Goal: Share content: Share content

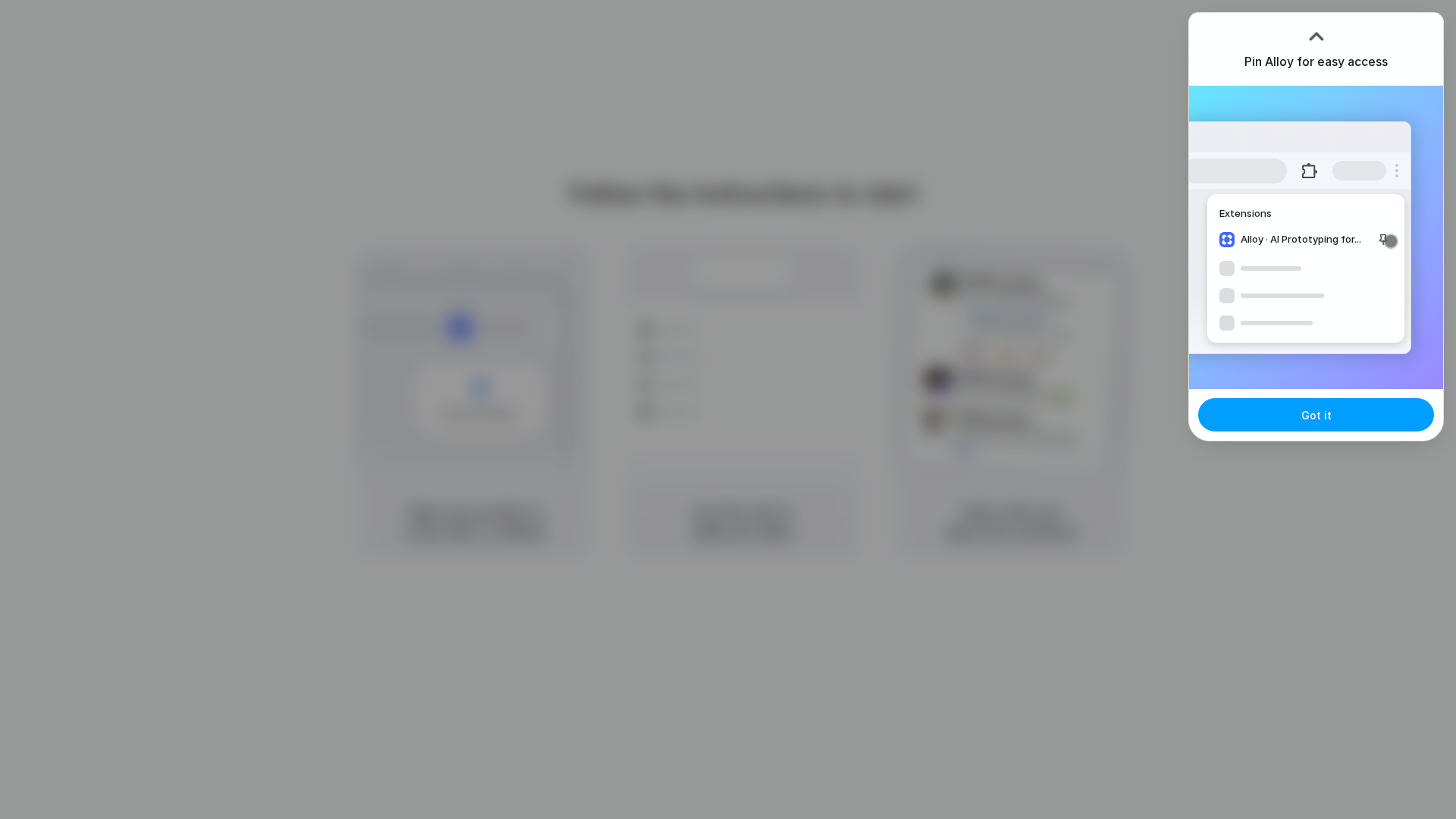
click at [1314, 410] on span "Got it" at bounding box center [1316, 416] width 30 height 16
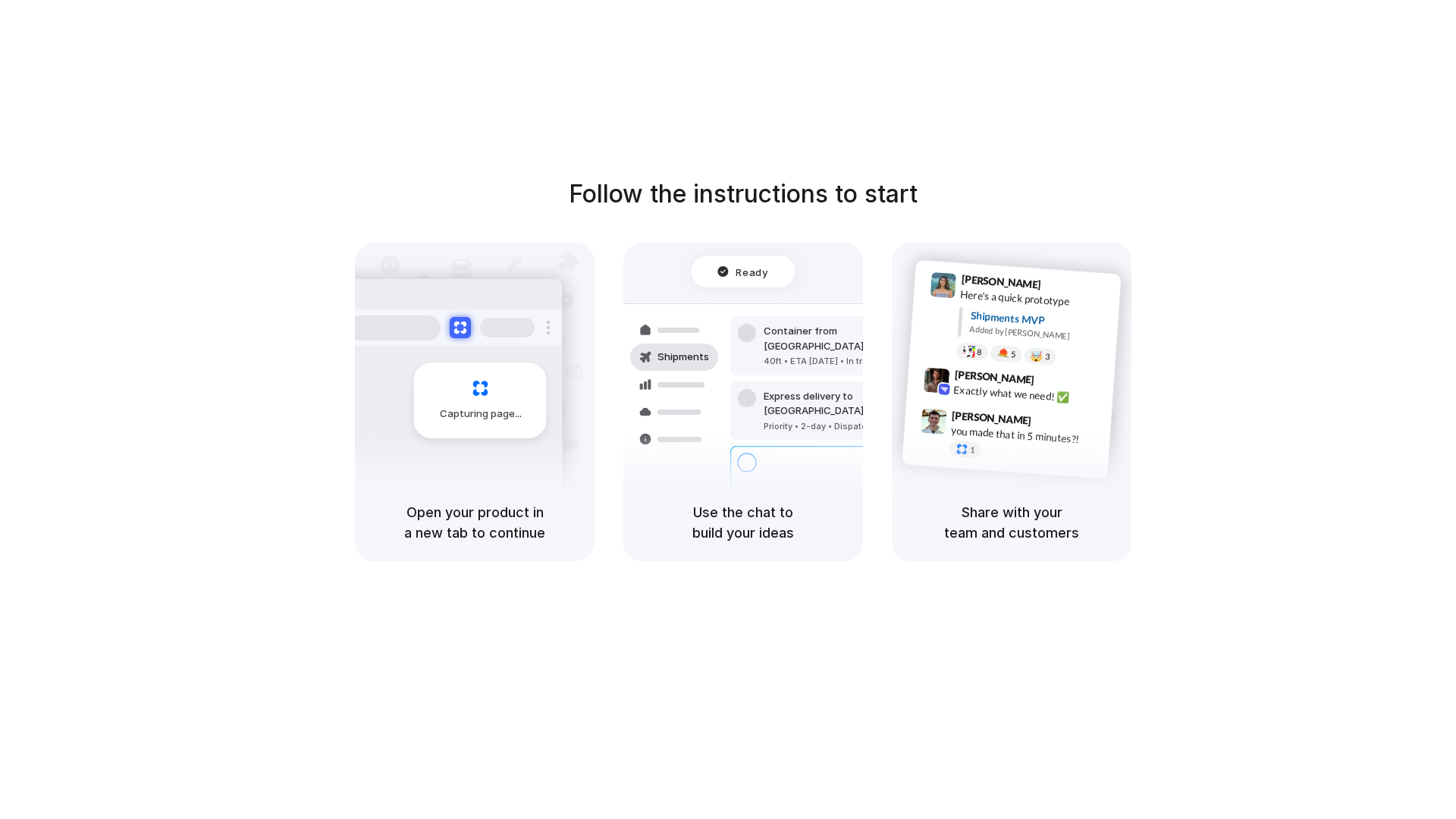
click at [307, 140] on div "Follow the instructions to start Capturing page Open your product in a new tab …" at bounding box center [743, 425] width 1486 height 849
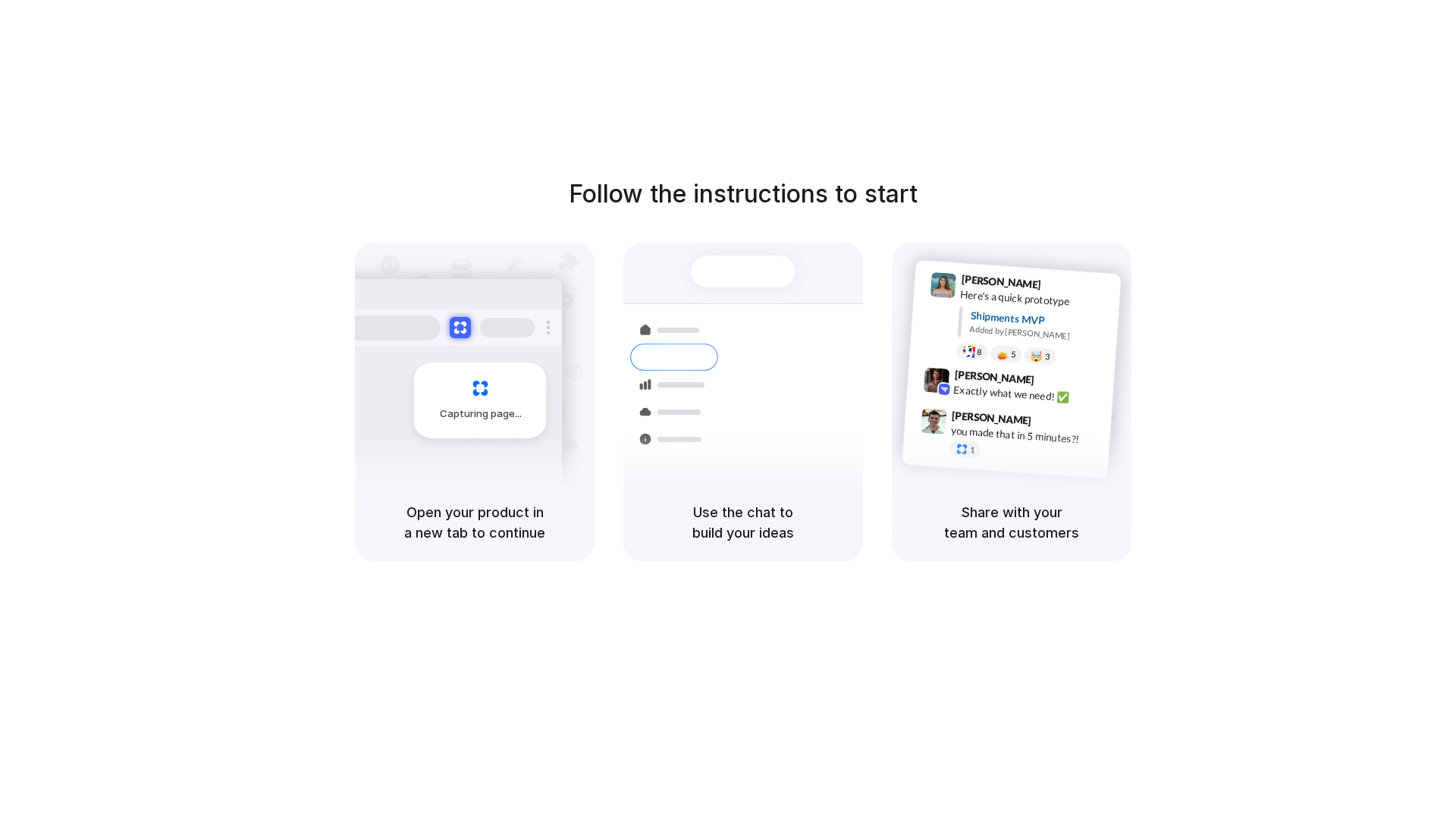
click at [529, 330] on div at bounding box center [507, 328] width 55 height 20
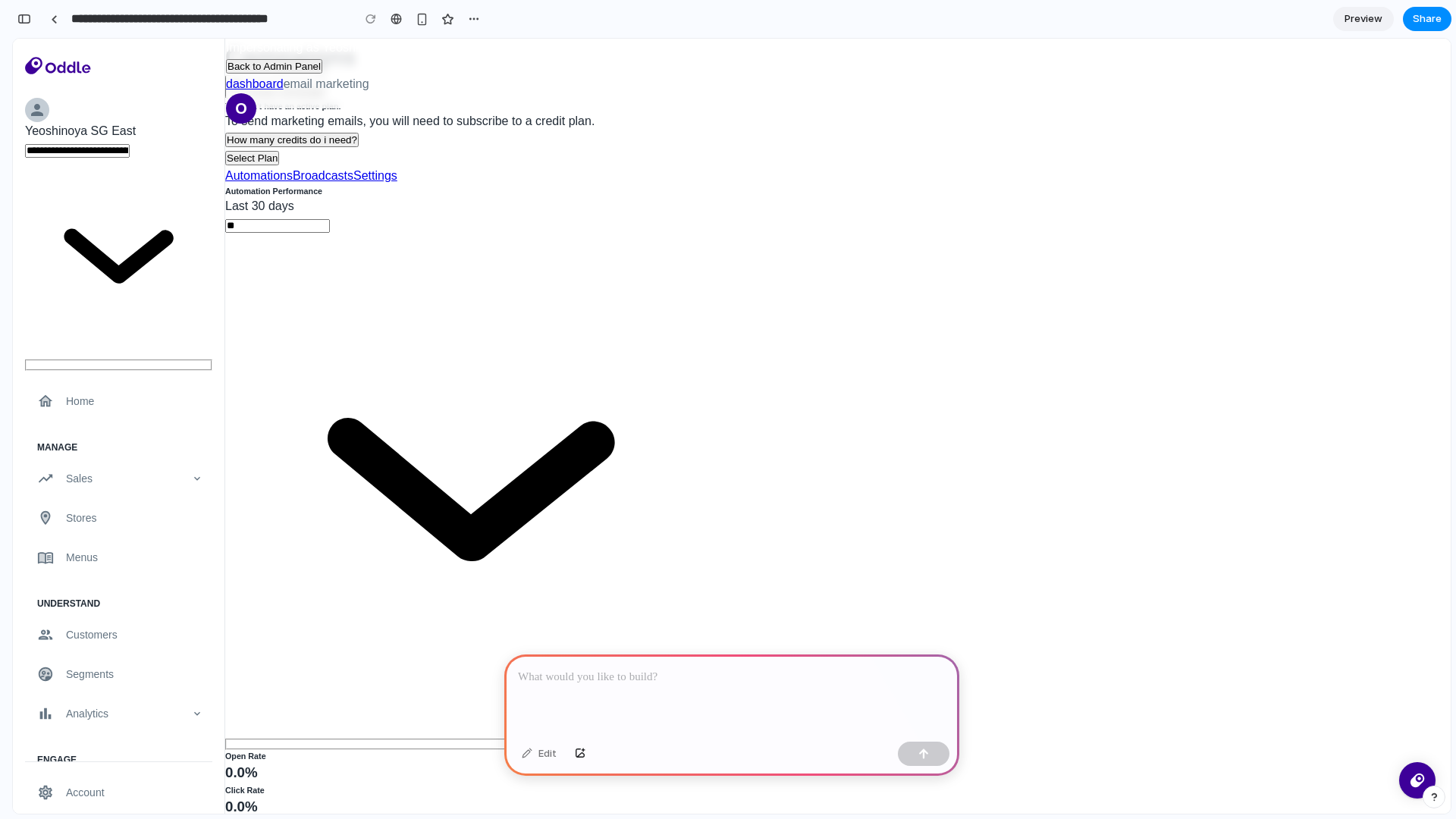
click at [636, 687] on div at bounding box center [732, 694] width 455 height 82
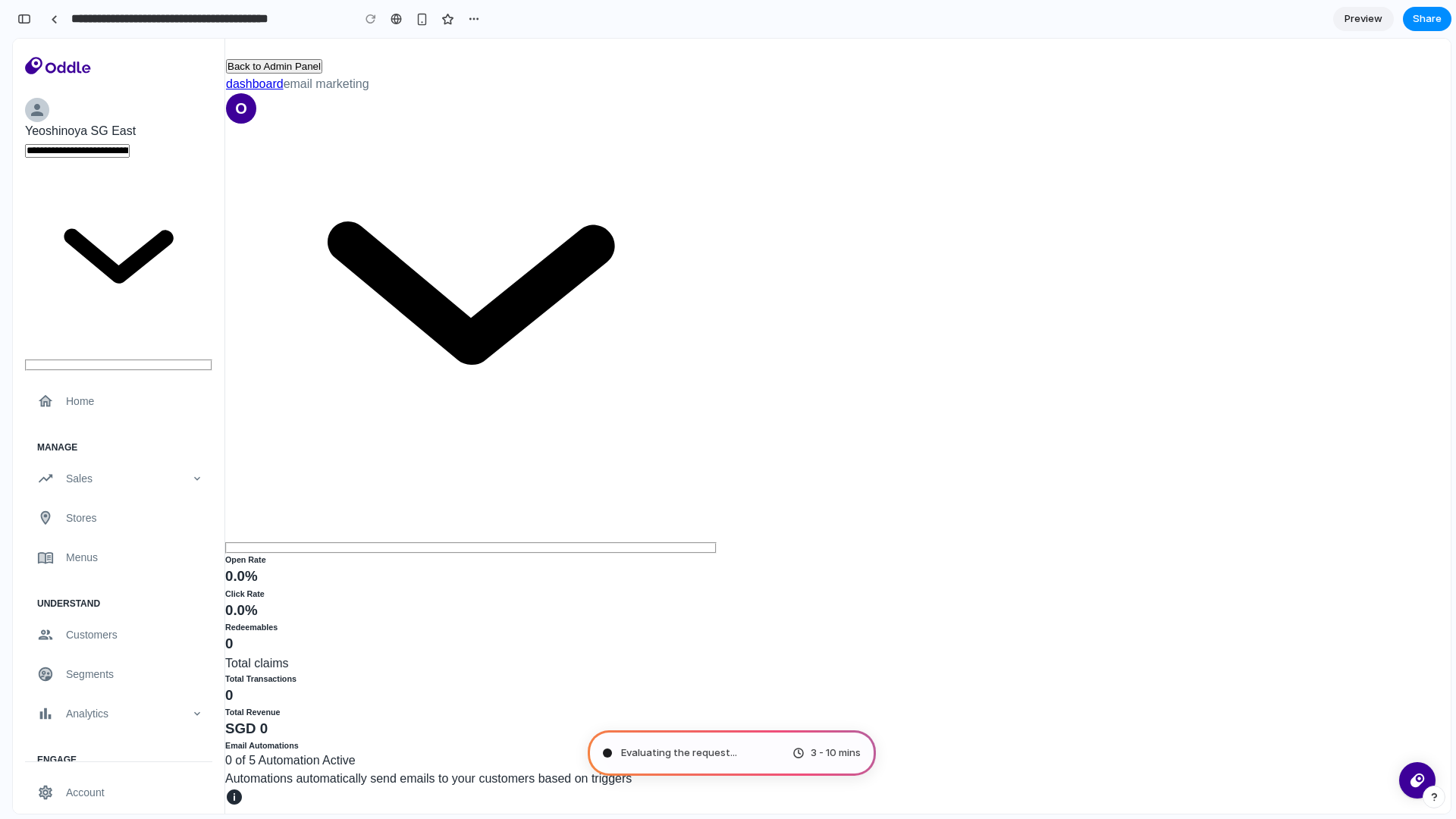
scroll to position [330, 0]
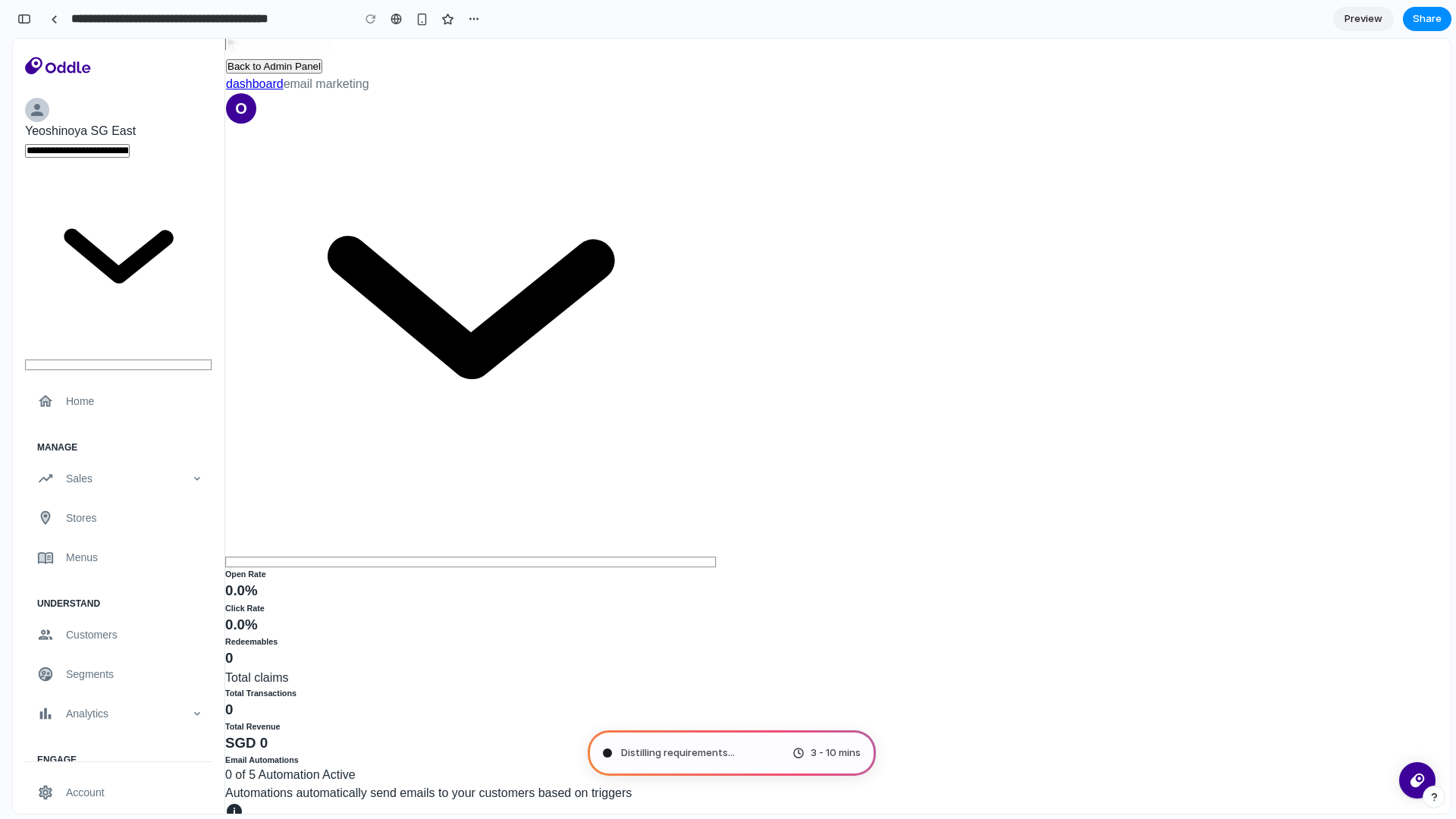
scroll to position [180, 0]
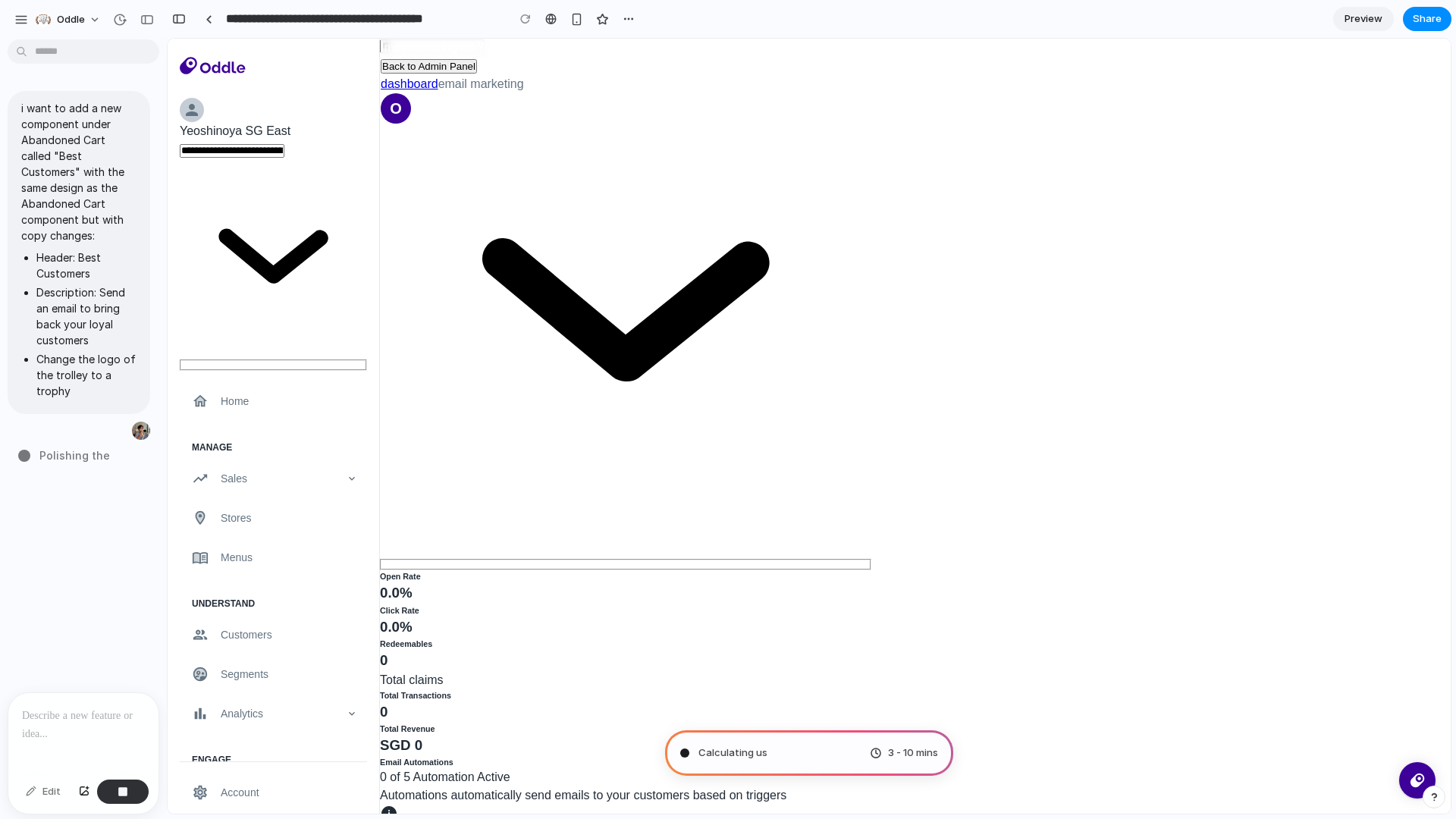
type input "**********"
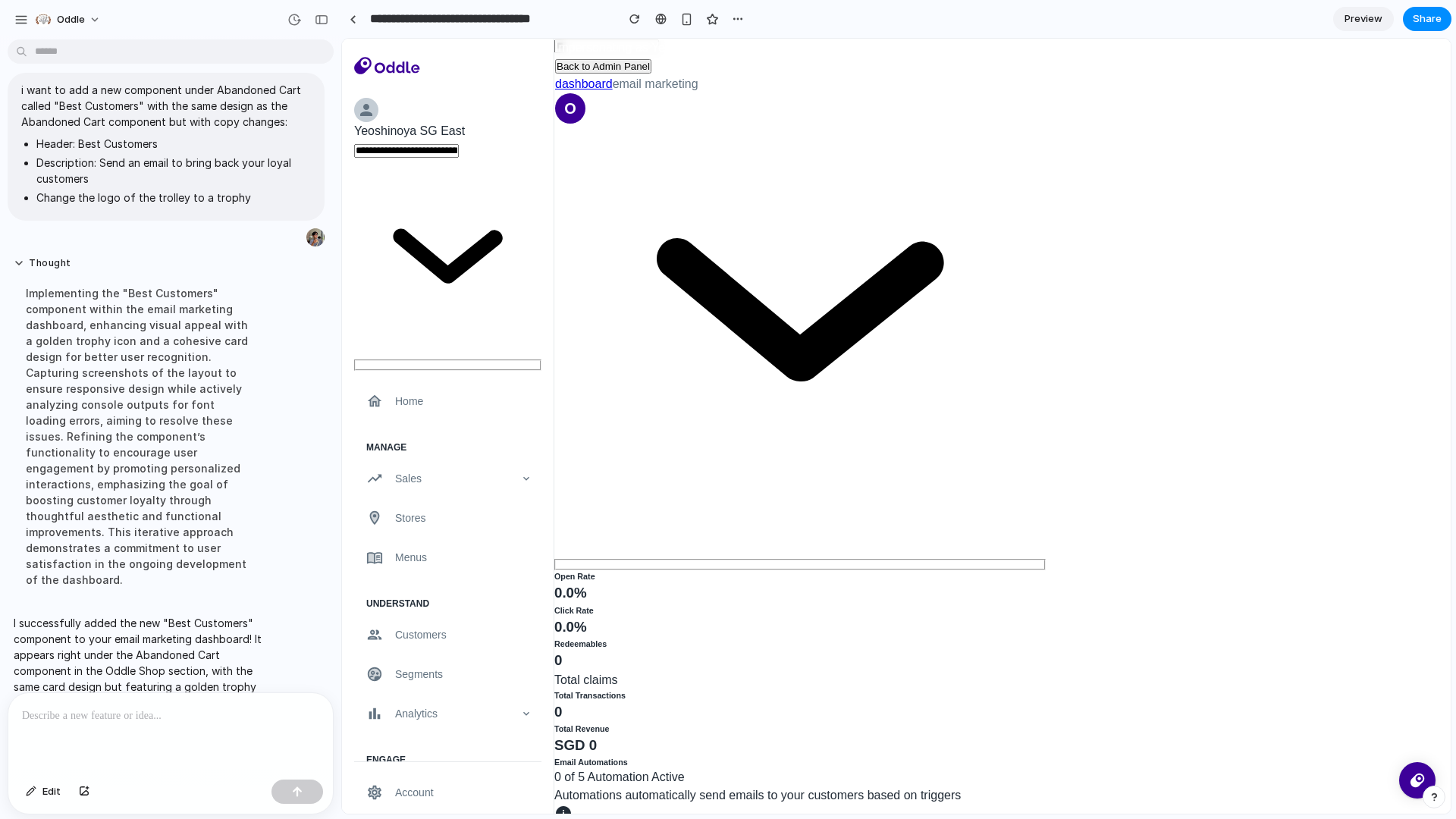
scroll to position [27, 0]
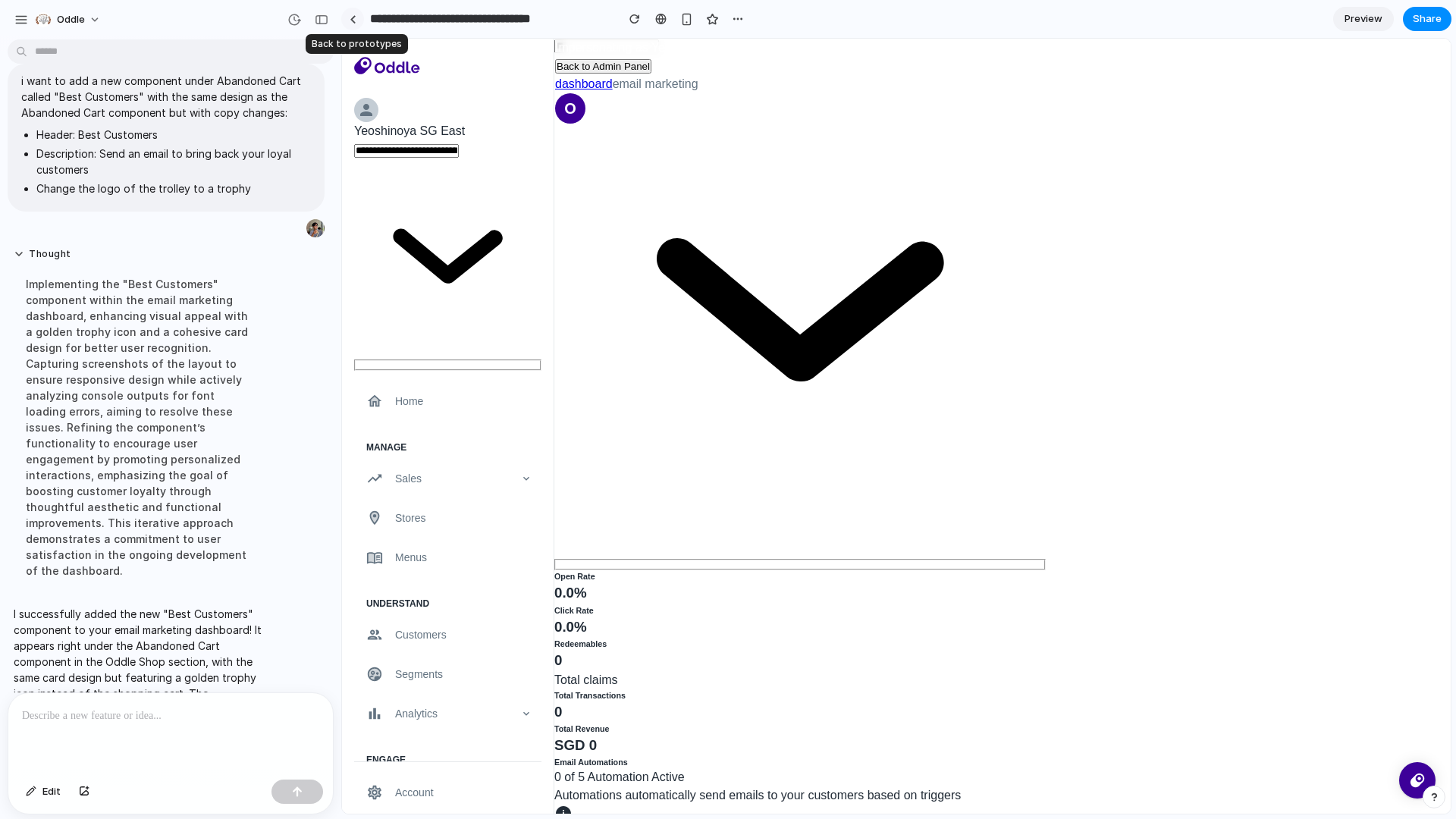
click at [350, 22] on link at bounding box center [352, 18] width 22 height 22
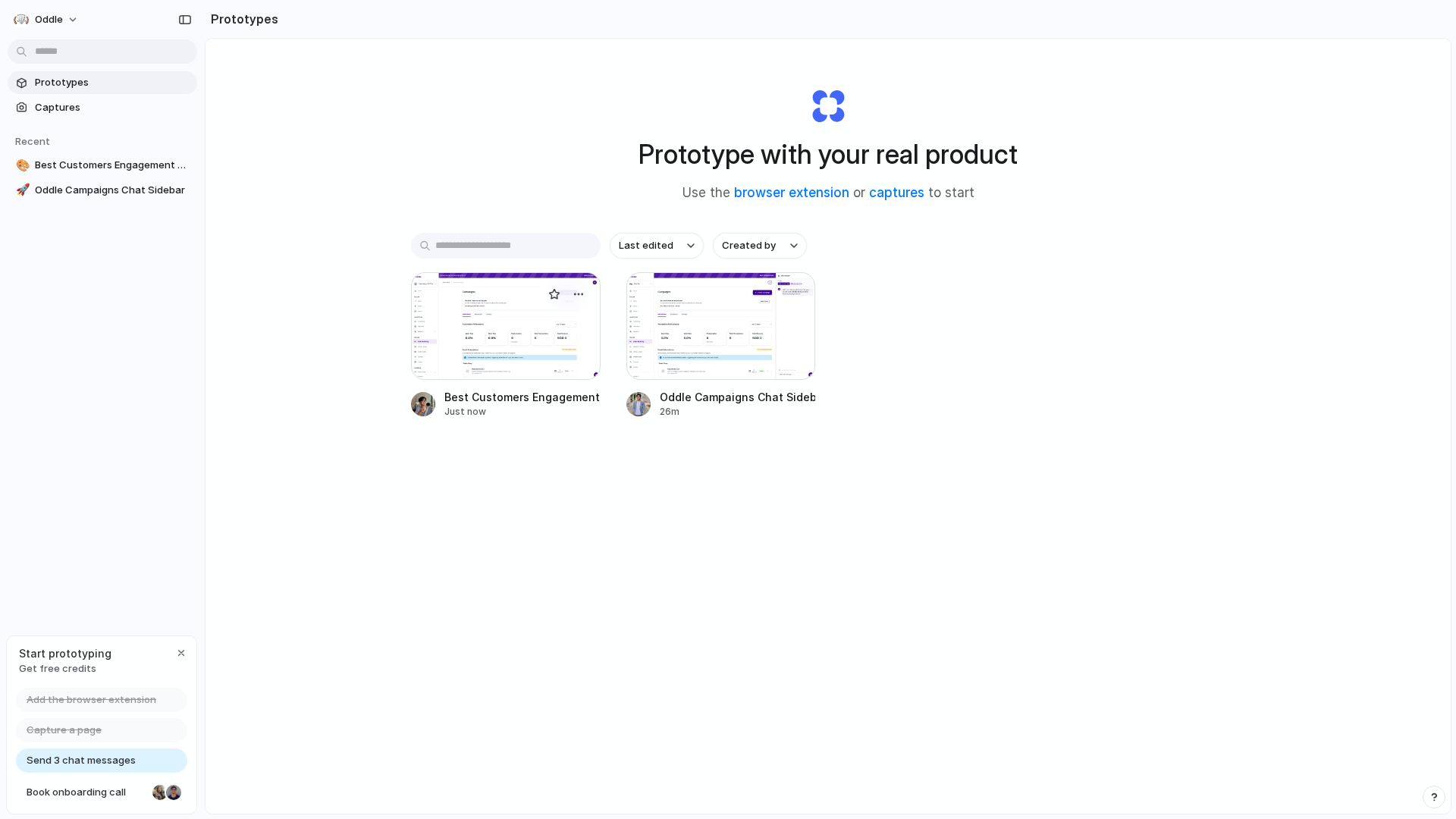
click at [460, 353] on div at bounding box center [506, 326] width 190 height 108
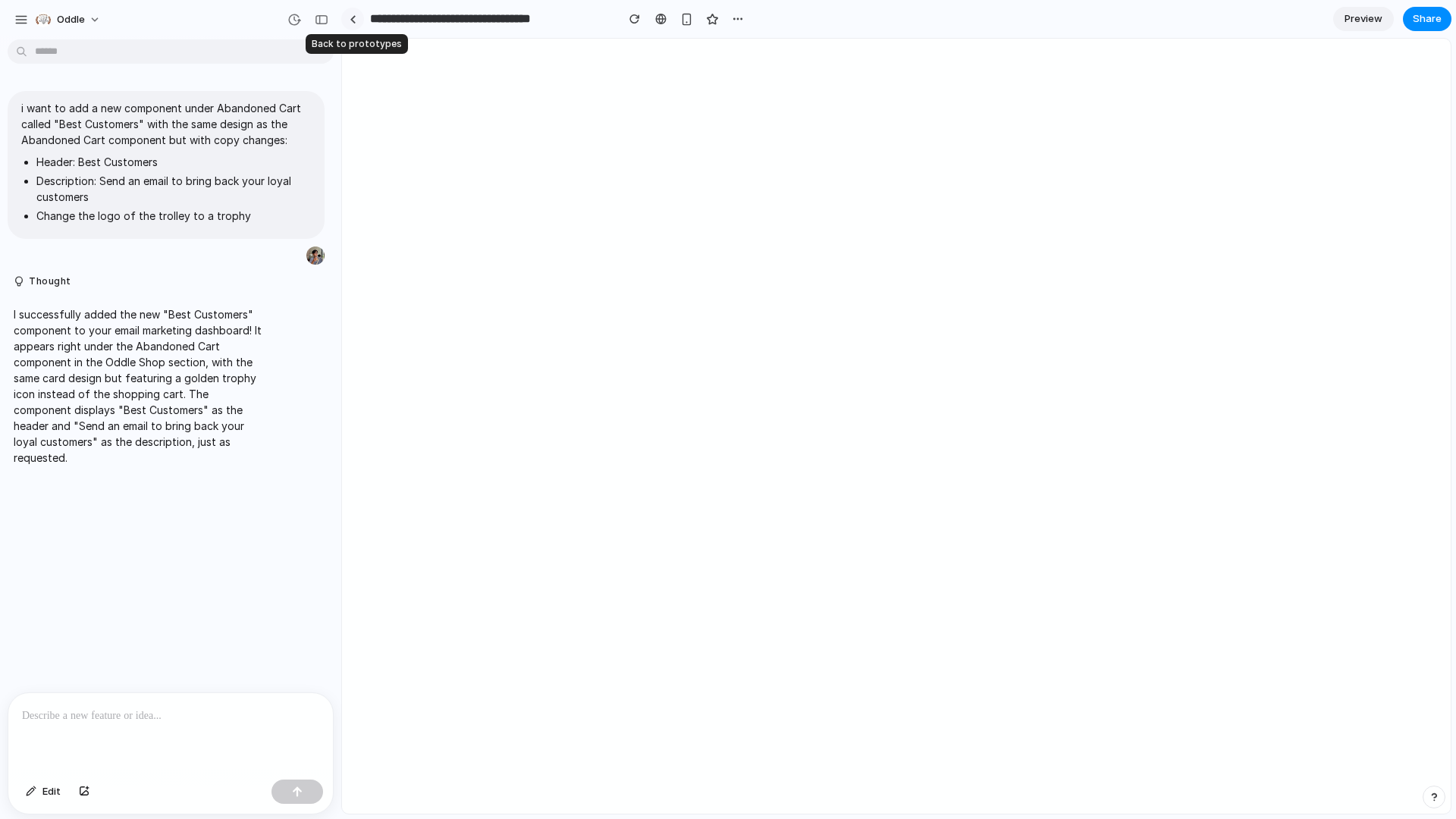
click at [350, 17] on div at bounding box center [353, 19] width 7 height 8
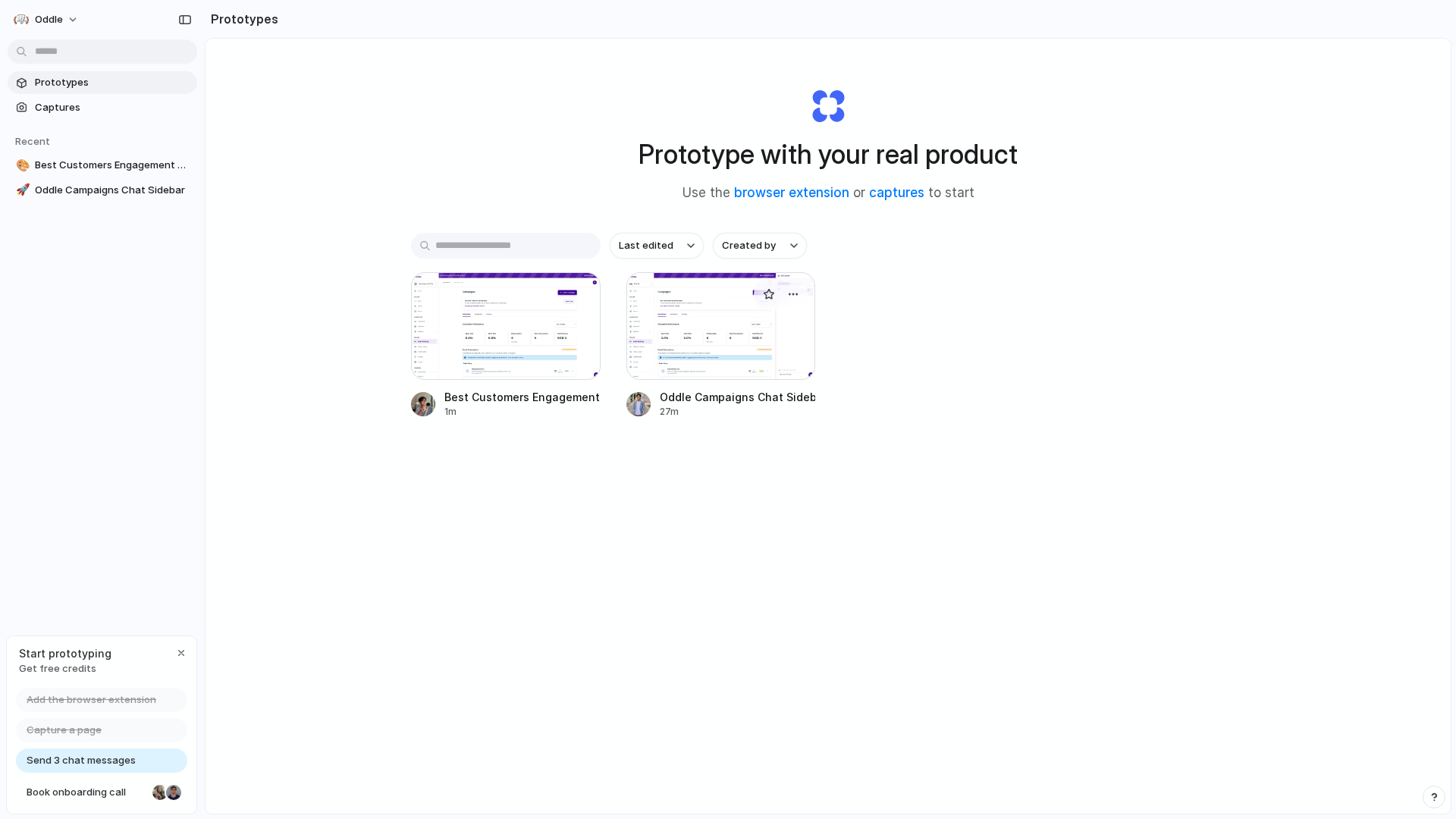
click at [718, 297] on div at bounding box center [721, 326] width 190 height 108
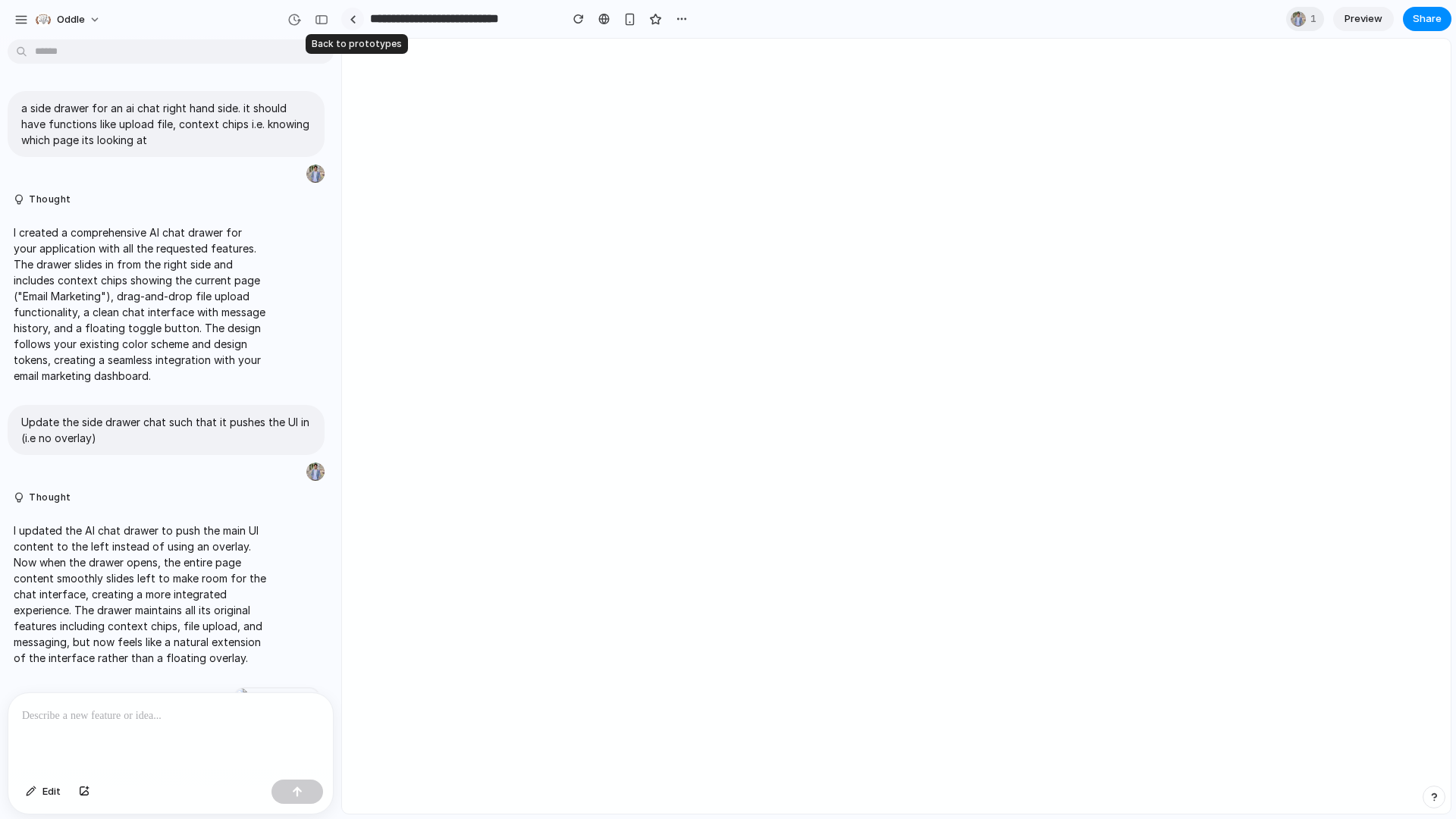
click at [351, 15] on div at bounding box center [353, 19] width 7 height 8
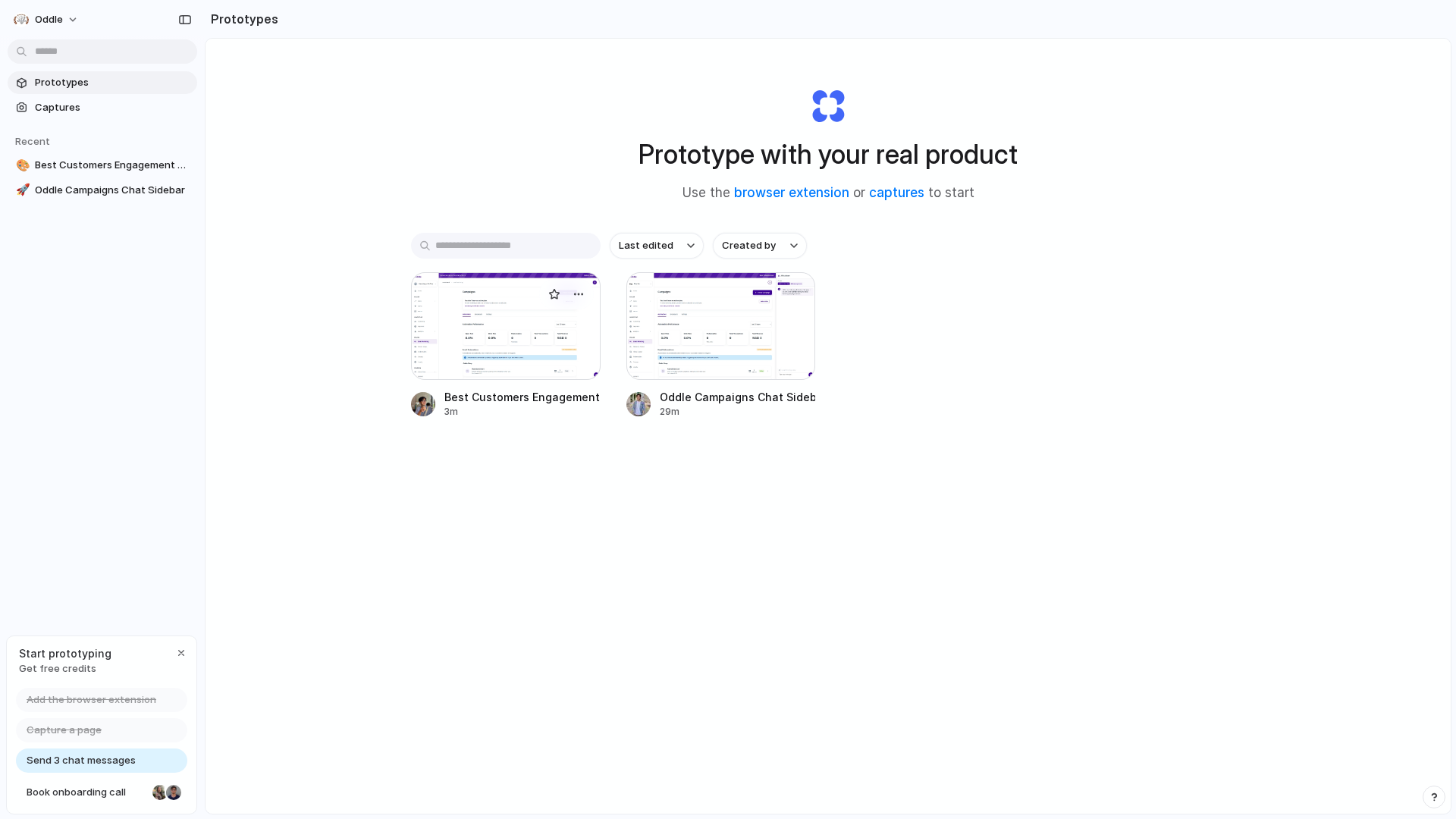
click at [467, 311] on div at bounding box center [506, 326] width 190 height 108
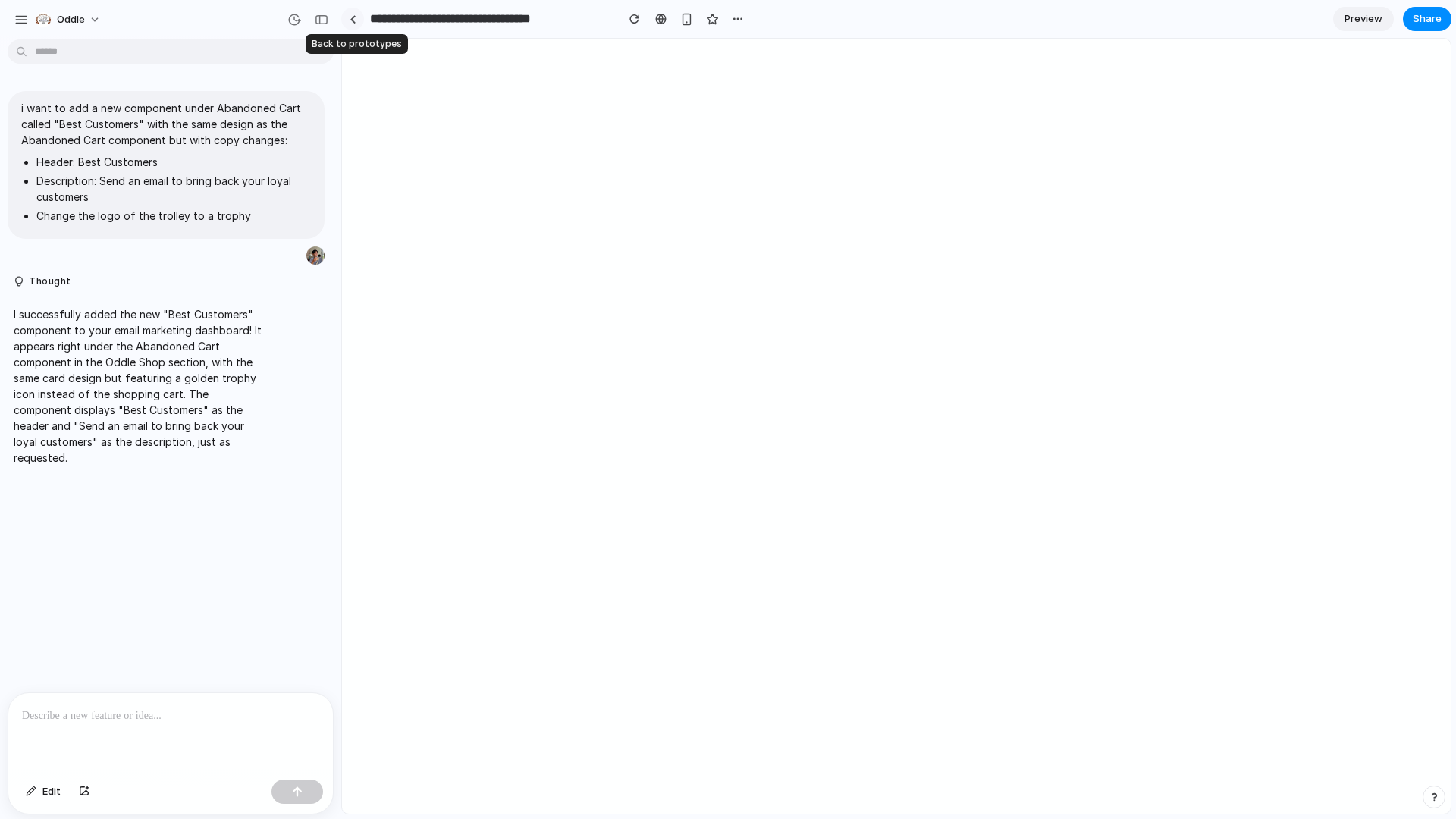
click at [357, 22] on link at bounding box center [352, 18] width 22 height 22
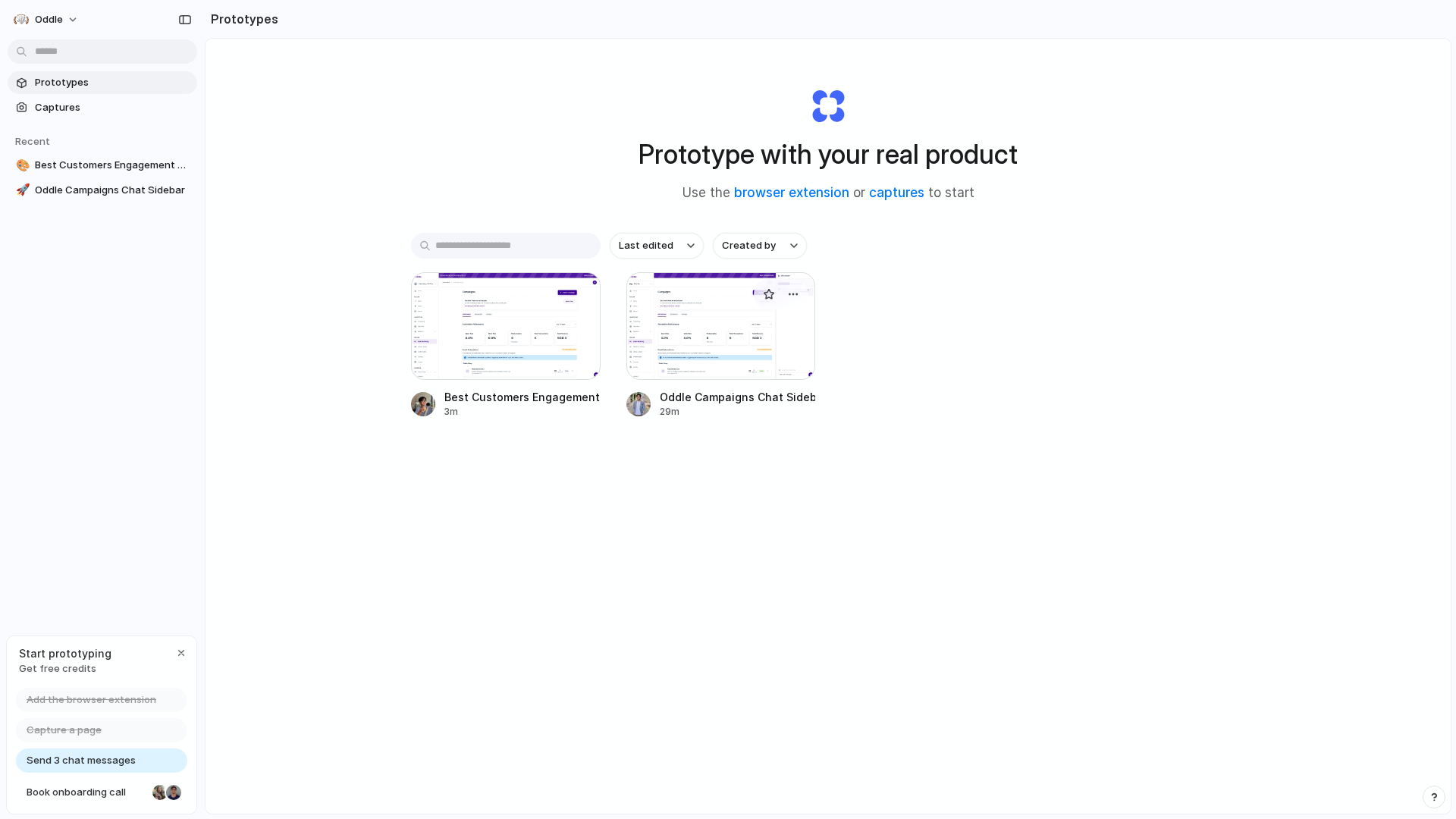
click at [685, 328] on div at bounding box center [721, 326] width 190 height 108
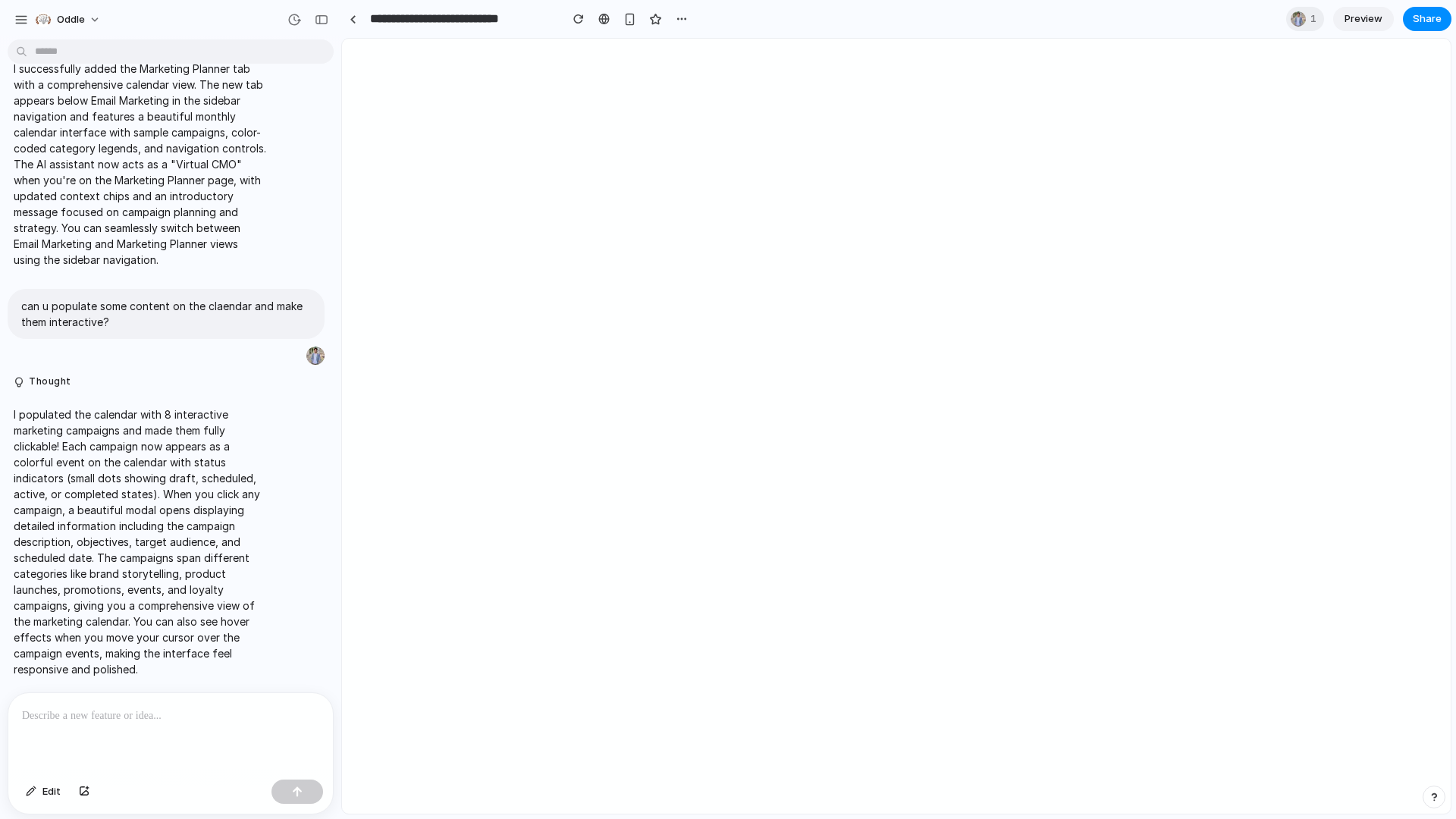
scroll to position [3933, 0]
click at [1422, 14] on span "Share" at bounding box center [1427, 19] width 29 height 15
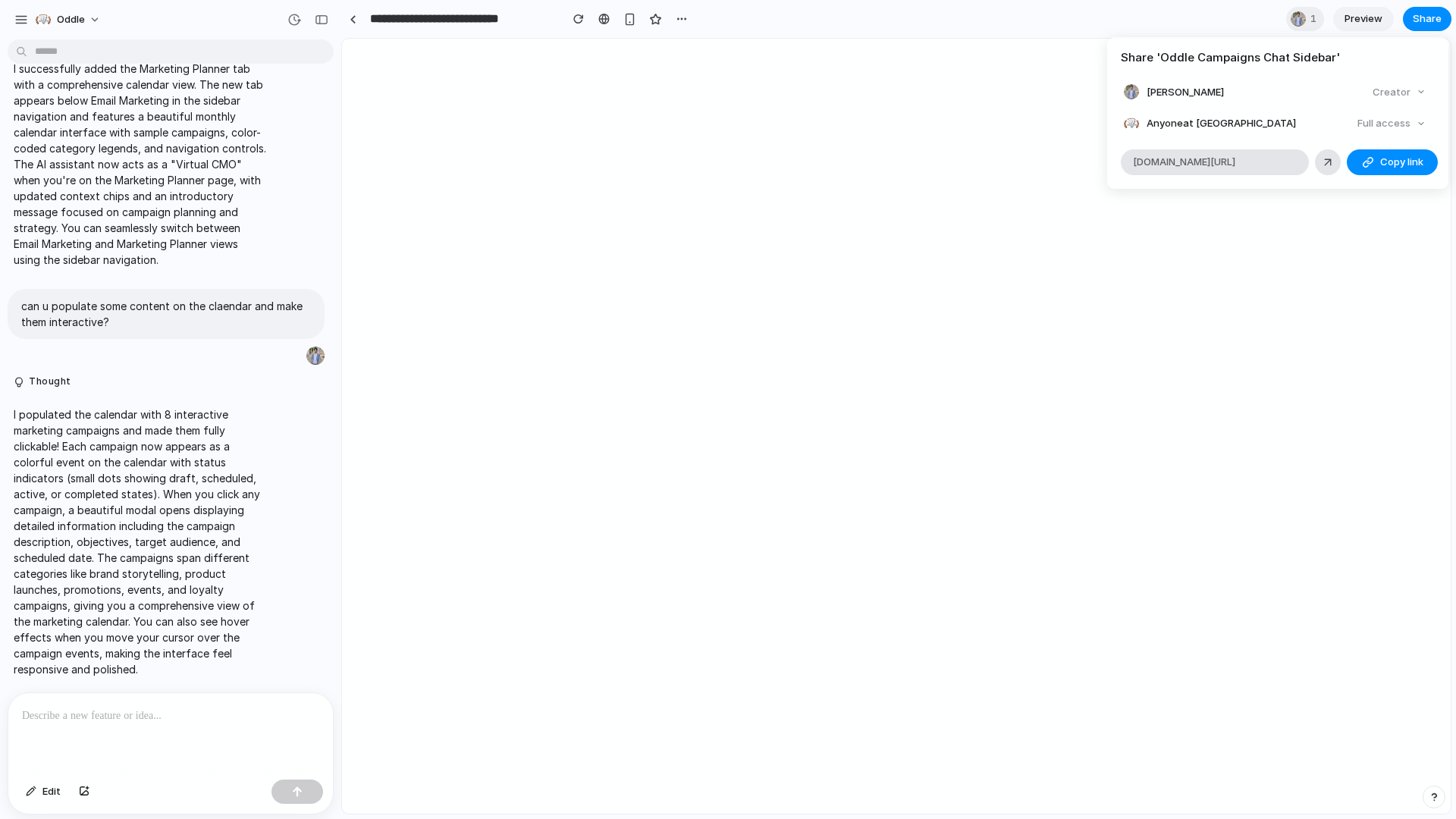
click at [1366, 27] on div "Share ' Oddle Campaigns Chat Sidebar ' [PERSON_NAME] Creator Anyone at Oddle Fu…" at bounding box center [728, 410] width 1456 height 819
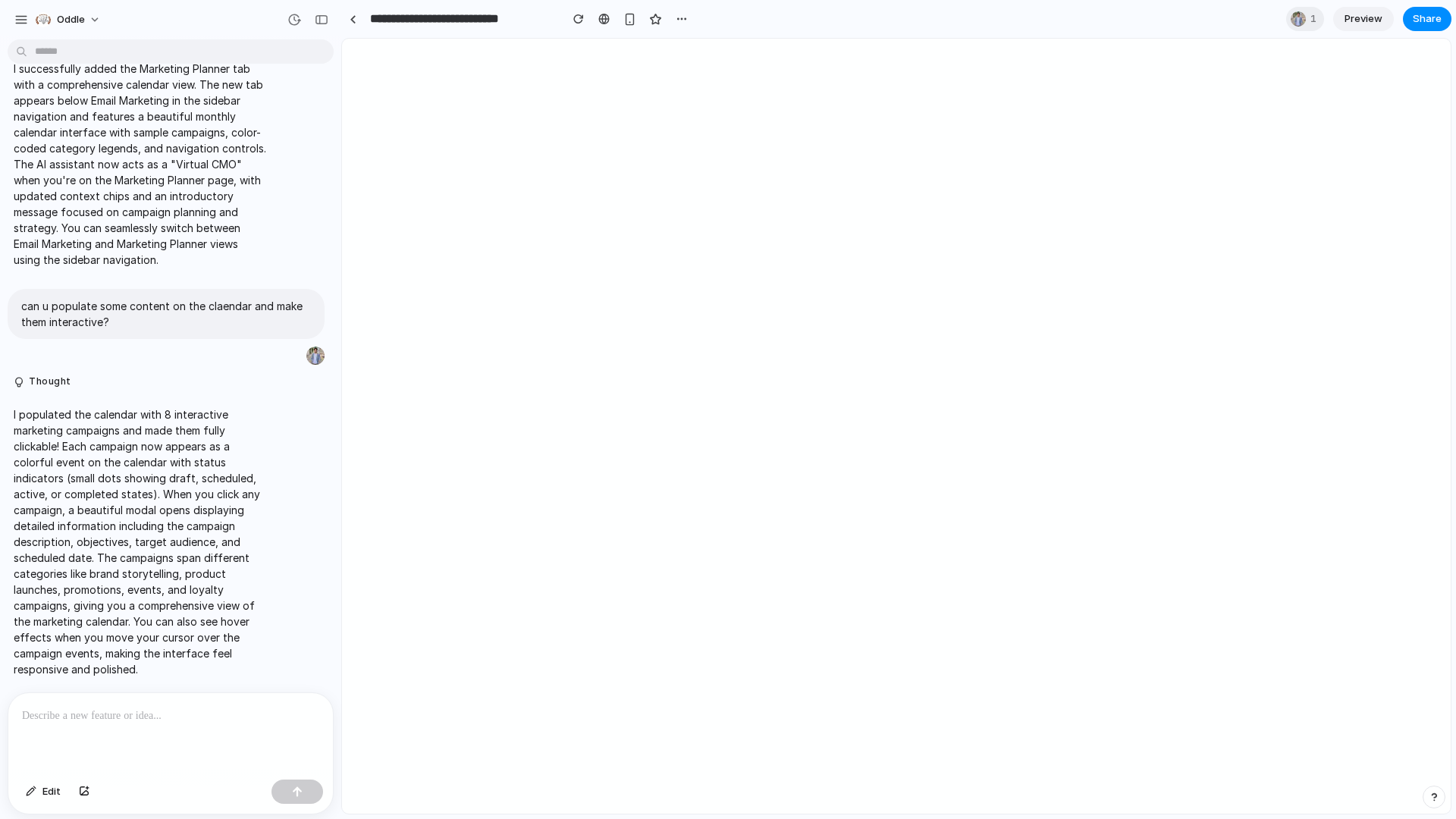
click at [1403, 27] on div "1 Preview Share" at bounding box center [1369, 19] width 166 height 24
click at [1368, 25] on span "Preview" at bounding box center [1364, 19] width 38 height 15
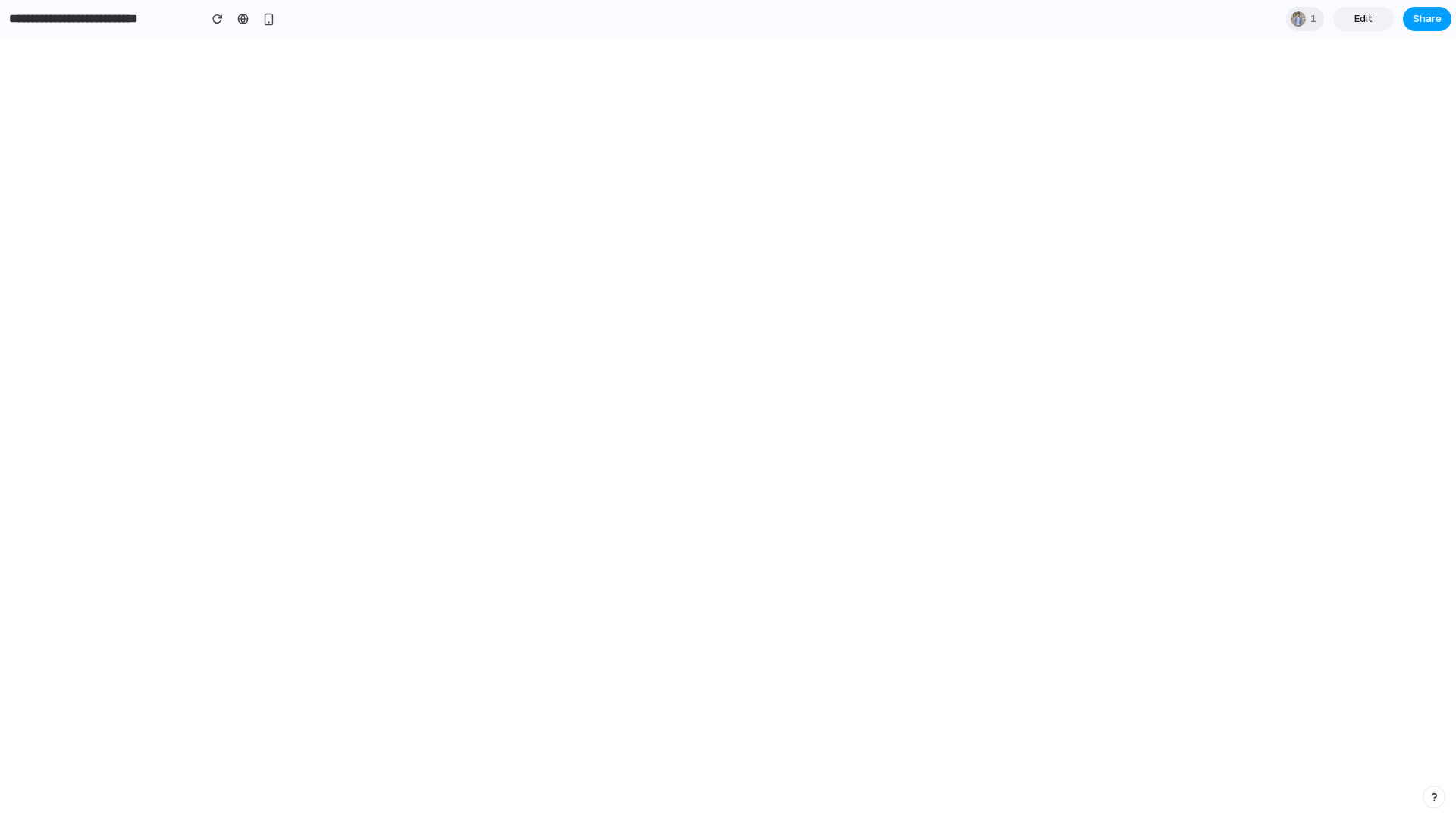
click at [1422, 23] on span "Share" at bounding box center [1427, 19] width 29 height 15
click at [823, 29] on div "Share ' Oddle Campaigns Chat Sidebar ' [PERSON_NAME] Creator Anyone at Oddle Fu…" at bounding box center [728, 410] width 1456 height 819
